Goal: Complete application form: Complete application form

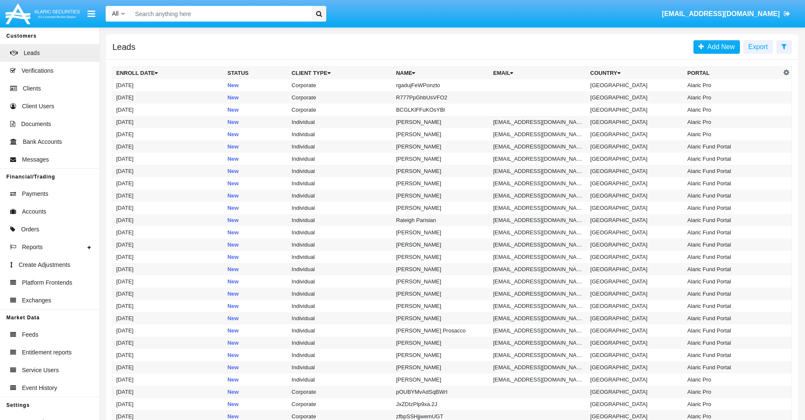
click at [784, 46] on icon at bounding box center [784, 46] width 5 height 7
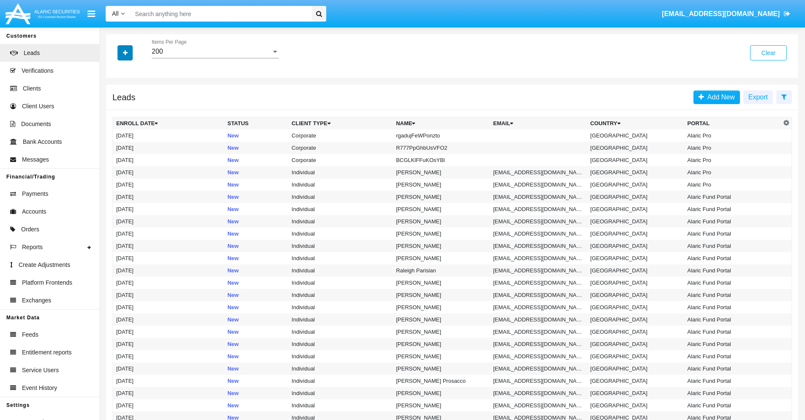
click at [125, 52] on icon "button" at bounding box center [125, 53] width 5 height 6
click at [132, 95] on span "Name" at bounding box center [132, 95] width 18 height 10
click at [116, 98] on input "Name" at bounding box center [116, 98] width 0 height 0
checkbox input "true"
click at [125, 52] on icon "button" at bounding box center [125, 53] width 5 height 6
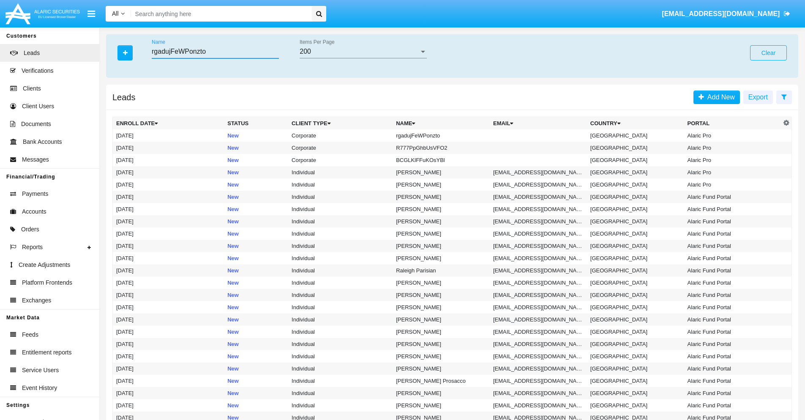
type input "rgadujFeWPonzto"
click at [445, 135] on td "rgadujFeWPonzto" at bounding box center [441, 135] width 97 height 12
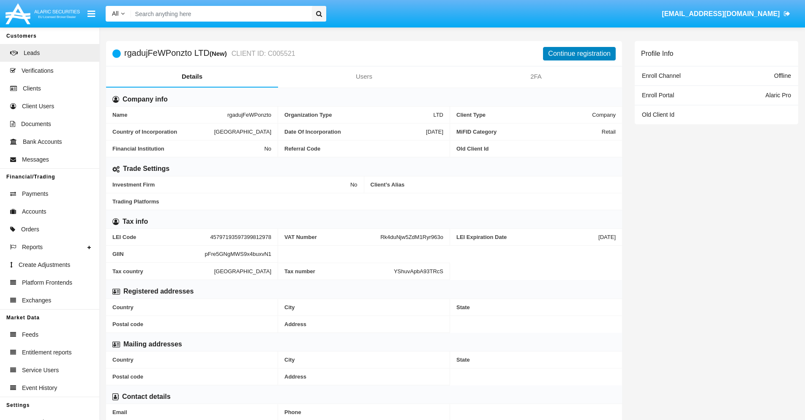
click at [580, 53] on button "Continue registration" at bounding box center [579, 54] width 73 height 14
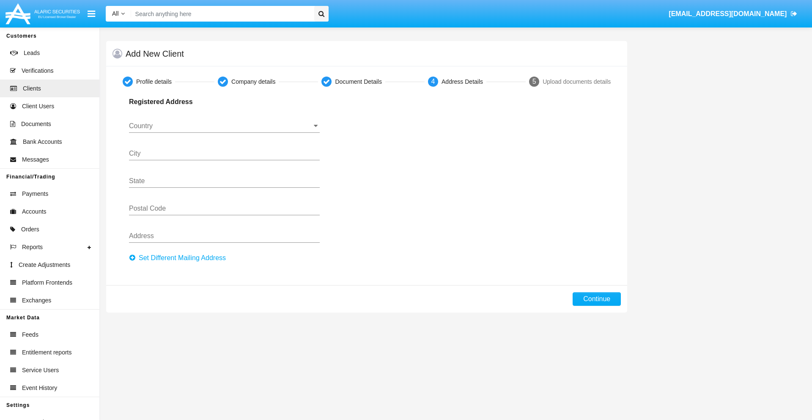
click at [180, 258] on button "Set Different Mailing Address" at bounding box center [180, 258] width 102 height 14
click at [597, 299] on button "Continue" at bounding box center [596, 299] width 48 height 14
click at [180, 258] on button "Set Different Mailing Address" at bounding box center [180, 258] width 102 height 14
type input "!"#$%&'()*+,-./:;<=>?@[\]^_`{|}~"
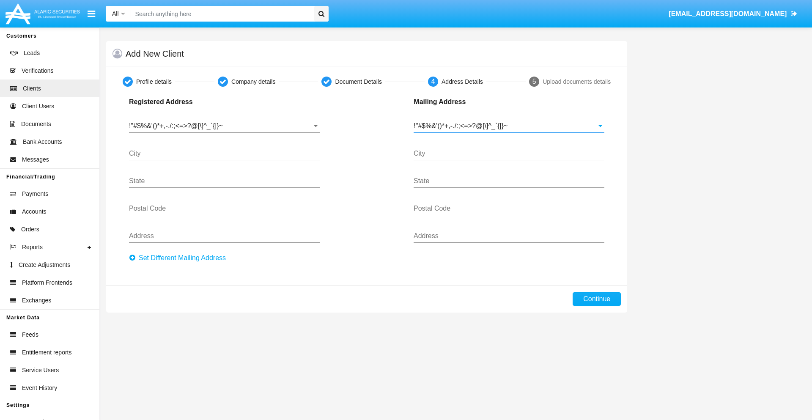
type input "!"#$%&'()*+,-./:;<=>?@[\]^_`{|}~"
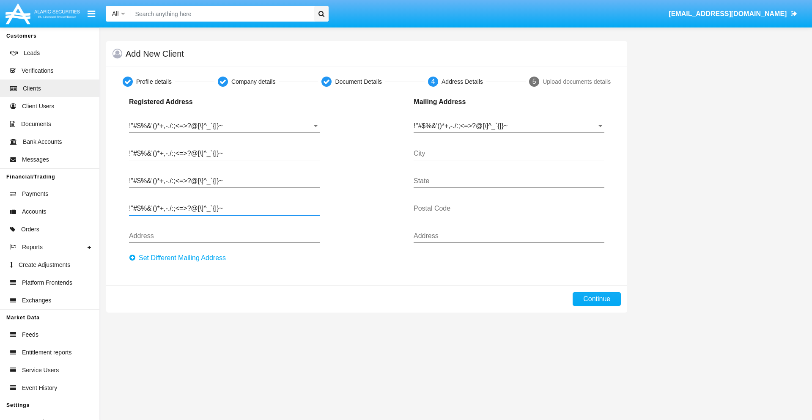
type input "!"#$%&'()*+,-./:;<=>?@[\]^_`{|}~"
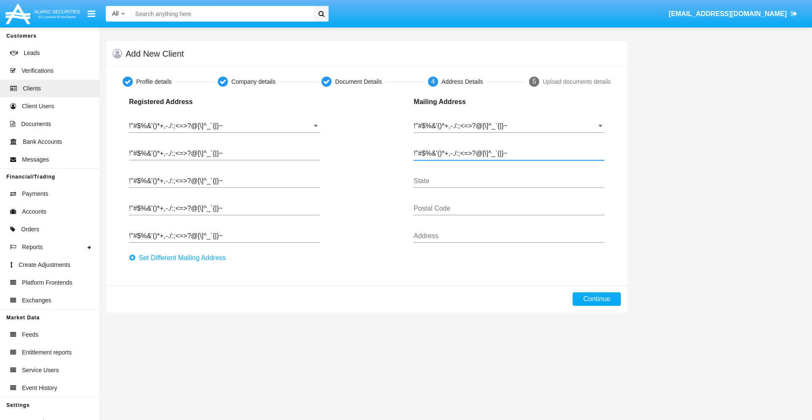
type input "!"#$%&'()*+,-./:;<=>?@[\]^_`{|}~"
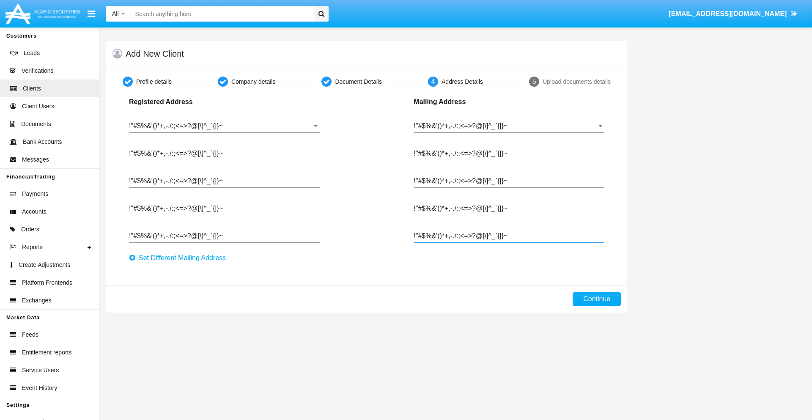
type input "!"#$%&'()*+,-./:;<=>?@[\]^_`{|}~"
click at [597, 299] on button "Continue" at bounding box center [596, 299] width 48 height 14
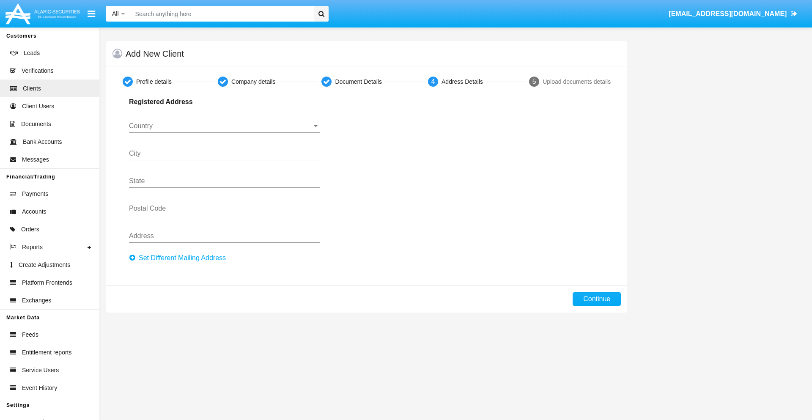
click at [180, 258] on button "Set Different Mailing Address" at bounding box center [180, 258] width 102 height 14
type input "0123456789"
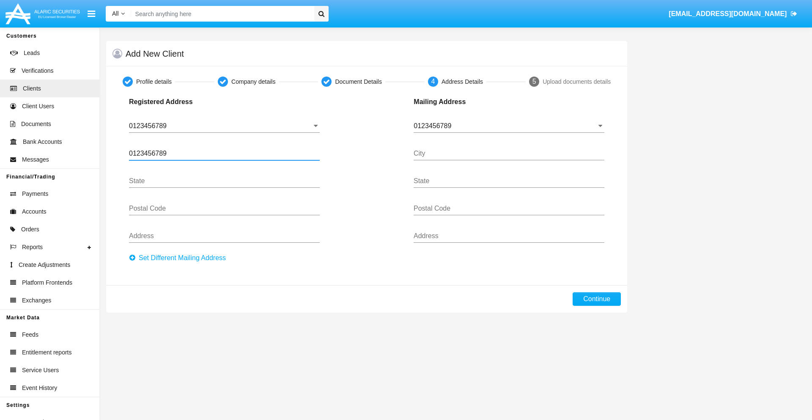
type input "0123456789"
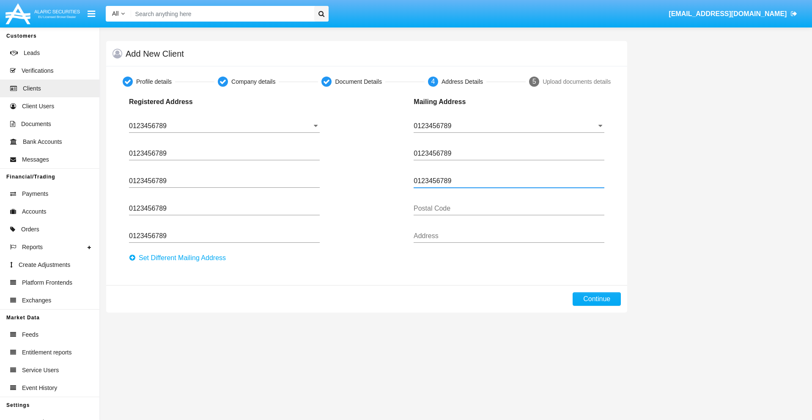
type input "0123456789"
click at [597, 299] on button "Continue" at bounding box center [596, 299] width 48 height 14
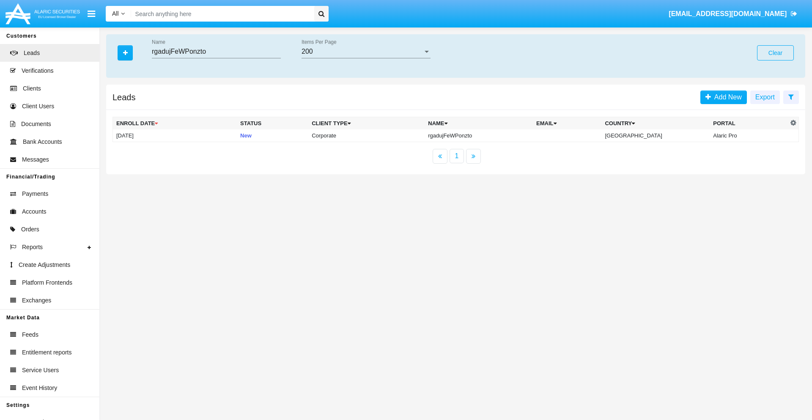
click at [775, 53] on button "Clear" at bounding box center [775, 52] width 37 height 15
click at [125, 52] on icon "button" at bounding box center [125, 53] width 5 height 6
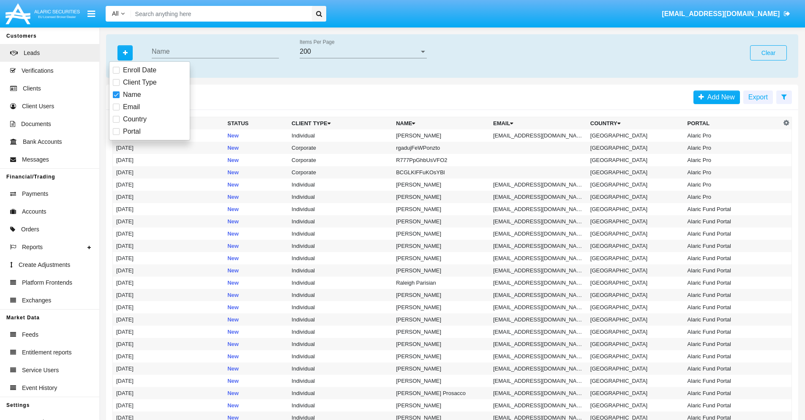
click at [131, 107] on span "Email" at bounding box center [131, 107] width 17 height 10
click at [116, 110] on input "Email" at bounding box center [116, 110] width 0 height 0
checkbox input "true"
click at [125, 52] on icon "button" at bounding box center [125, 53] width 5 height 6
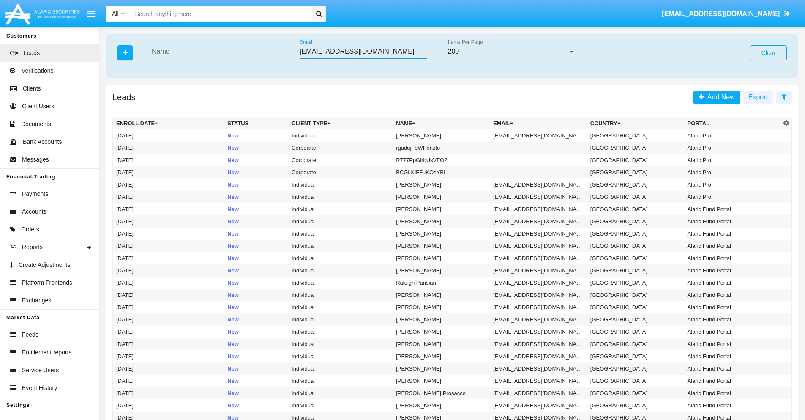
type input "3.y@8-8v.tw"
click at [541, 135] on td "3.y@8-8v.tw" at bounding box center [538, 135] width 97 height 12
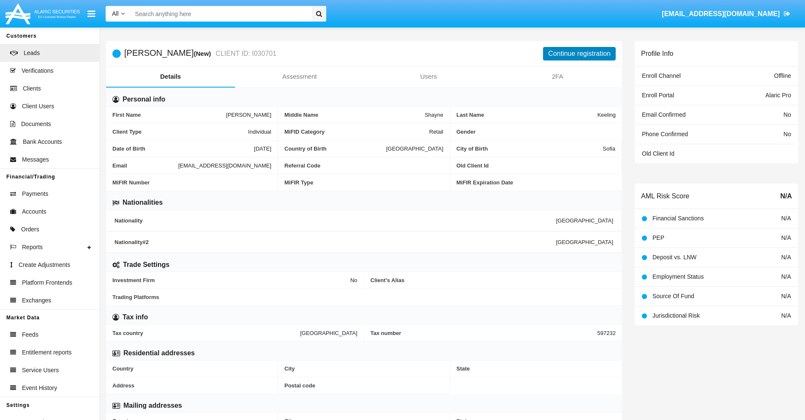
click at [580, 53] on button "Continue registration" at bounding box center [579, 54] width 73 height 14
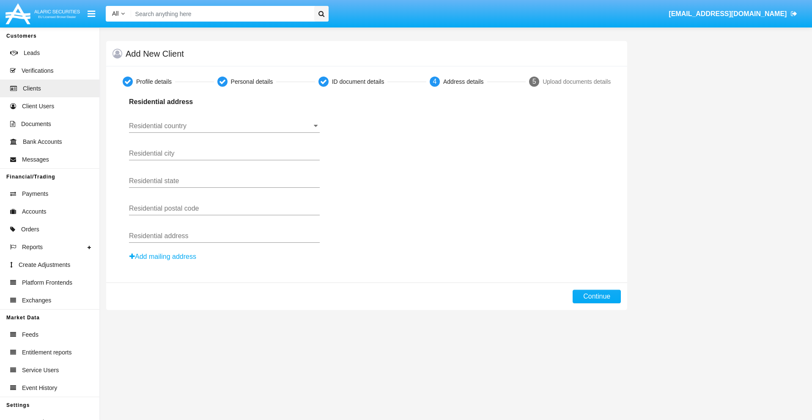
click at [163, 257] on button "Add mailing address" at bounding box center [163, 256] width 68 height 11
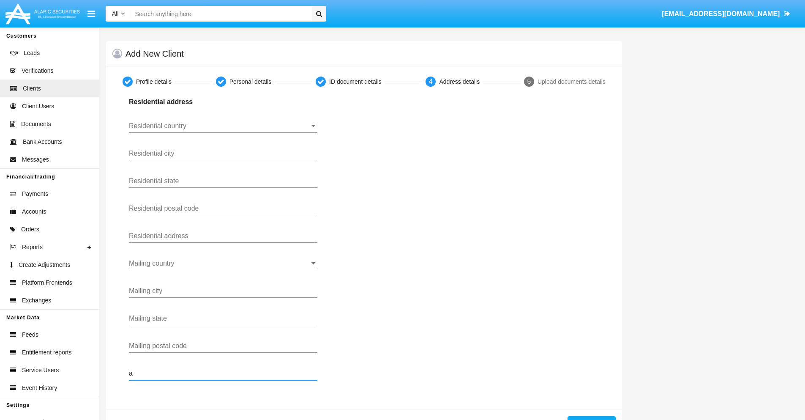
type input "a"
click at [591, 418] on button "Continue" at bounding box center [592, 423] width 48 height 14
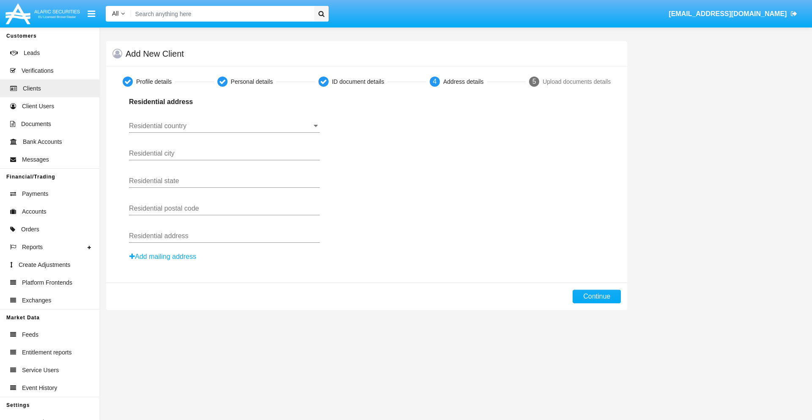
click at [163, 257] on button "Add mailing address" at bounding box center [163, 256] width 68 height 11
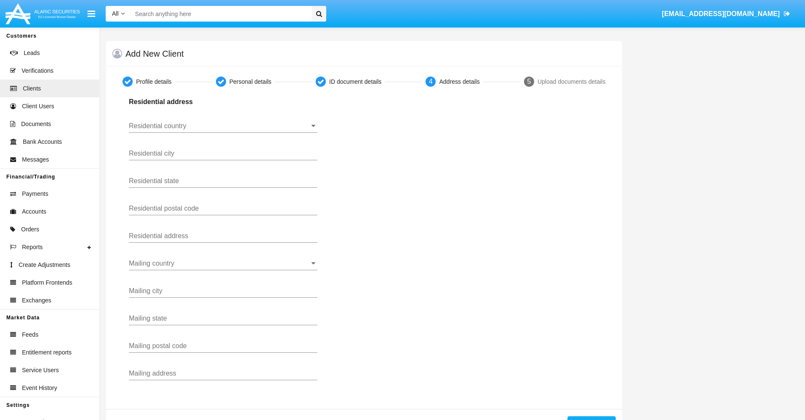
scroll to position [30, 0]
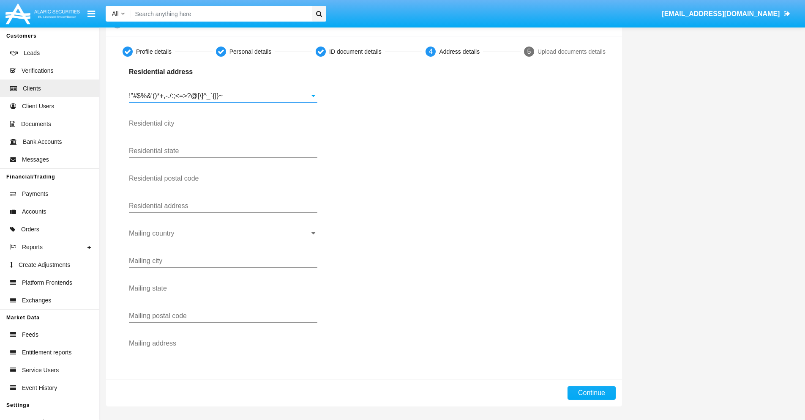
type input "!"#$%&'()*+,-./:;<=>?@[\]^_`{|}~"
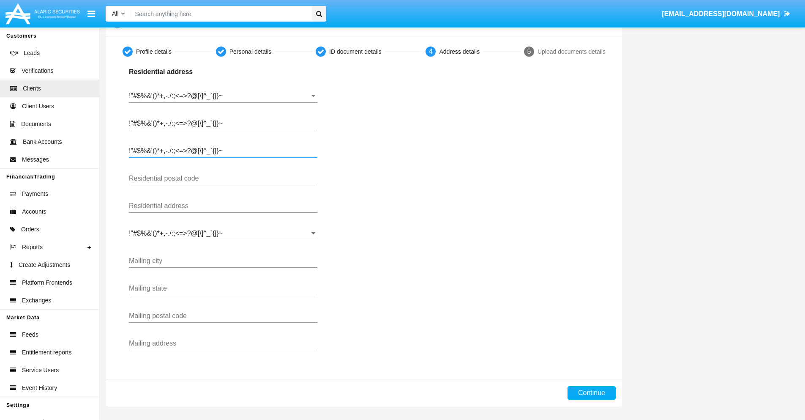
type input "!"#$%&'()*+,-./:;<=>?@[\]^_`{|}~"
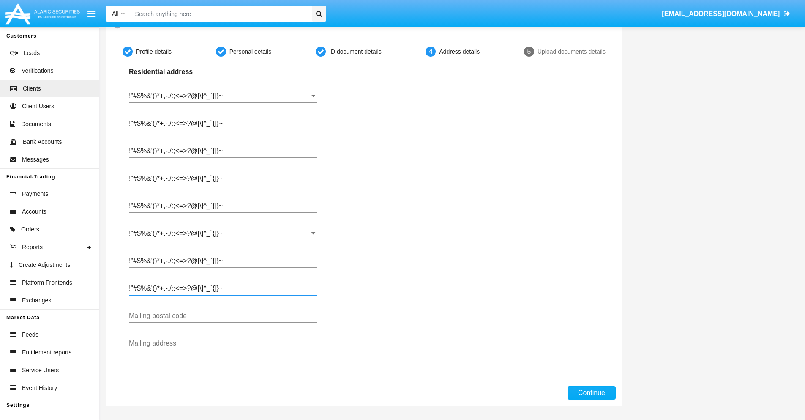
type input "!"#$%&'()*+,-./:;<=>?@[\]^_`{|}~"
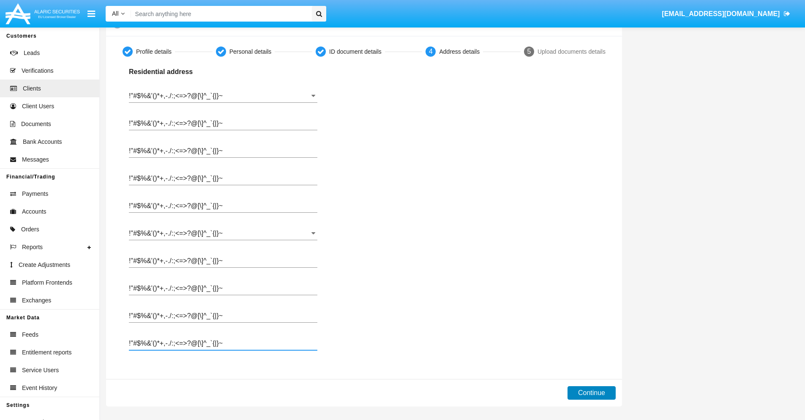
click at [591, 393] on button "Continue" at bounding box center [592, 393] width 48 height 14
